Goal: Navigation & Orientation: Find specific page/section

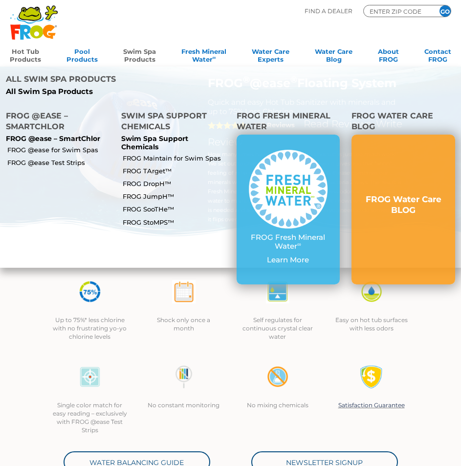
click at [142, 51] on link "Swim Spa Products" at bounding box center [139, 55] width 33 height 20
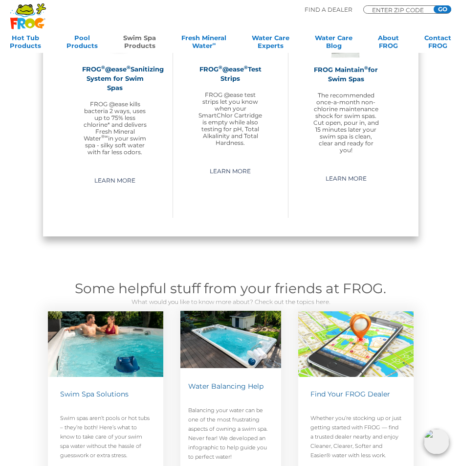
scroll to position [638, 0]
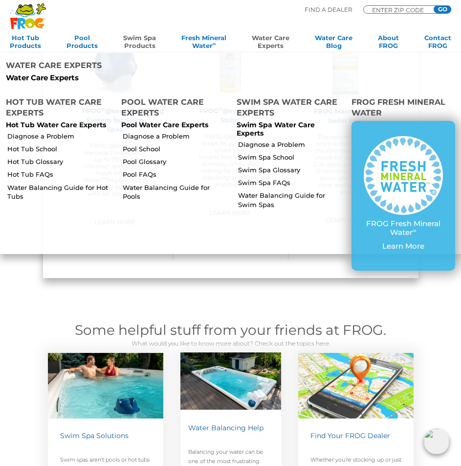
click at [276, 41] on link "Water Care Experts" at bounding box center [271, 44] width 38 height 20
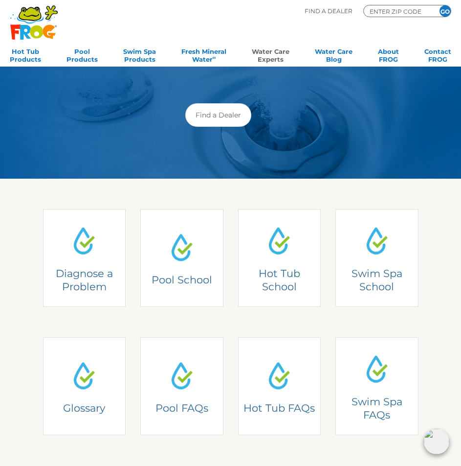
scroll to position [98, 0]
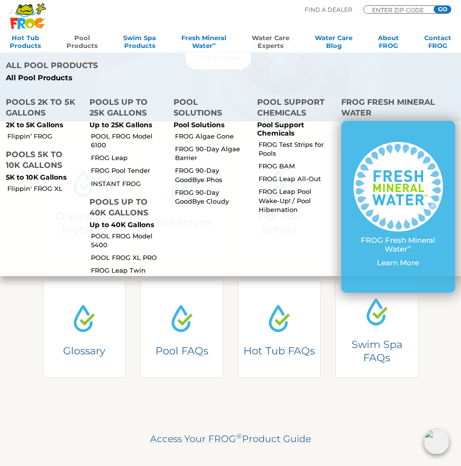
click at [72, 42] on link "Pool Products" at bounding box center [82, 44] width 31 height 20
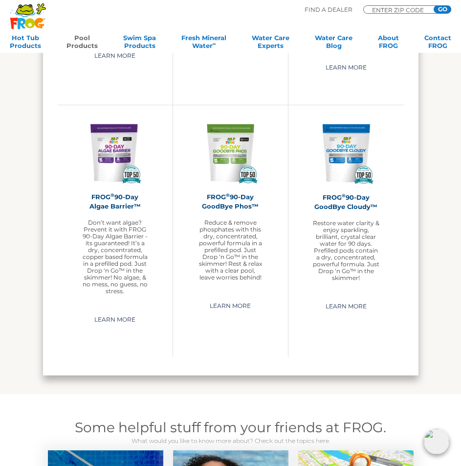
scroll to position [2103, 0]
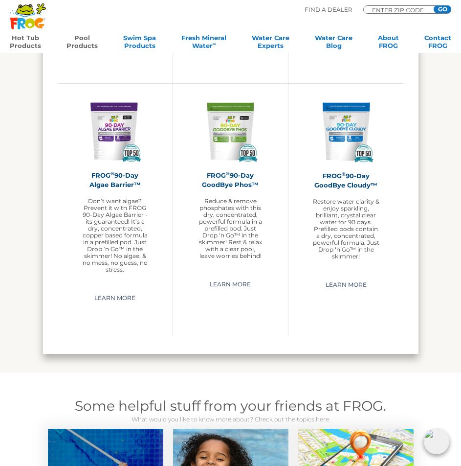
click at [22, 39] on link "Hot Tub Products" at bounding box center [25, 44] width 31 height 20
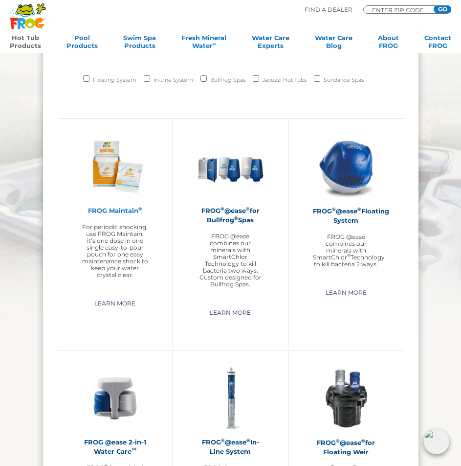
scroll to position [685, 0]
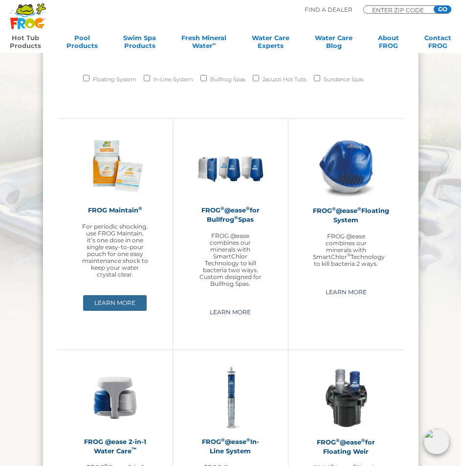
click at [124, 300] on link "Learn More" at bounding box center [115, 303] width 64 height 16
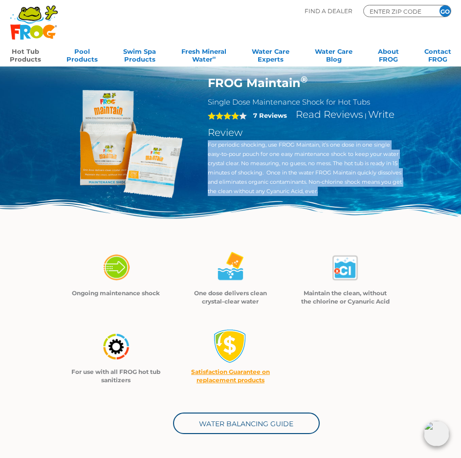
drag, startPoint x: 331, startPoint y: 193, endPoint x: 208, endPoint y: 145, distance: 131.8
click at [208, 145] on p "For periodic shocking, use FROG Maintain, it’s one dose in one single easy-to-p…" at bounding box center [306, 168] width 196 height 56
copy p "For periodic shocking, use FROG Maintain, it’s one dose in one single easy-to-p…"
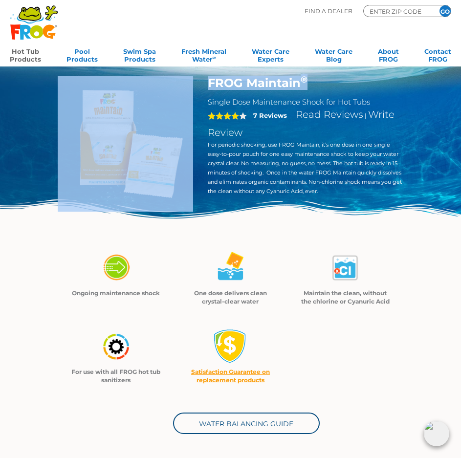
drag, startPoint x: 319, startPoint y: 80, endPoint x: 194, endPoint y: 85, distance: 124.8
click at [194, 85] on div "FROG Maintain ® Single Dose Maintenance Shock for Hot Tubs 4 7 Reviews Read Rev…" at bounding box center [230, 155] width 361 height 159
copy div "FROG Maintain ®"
